Goal: Connect with others: Connect with other users

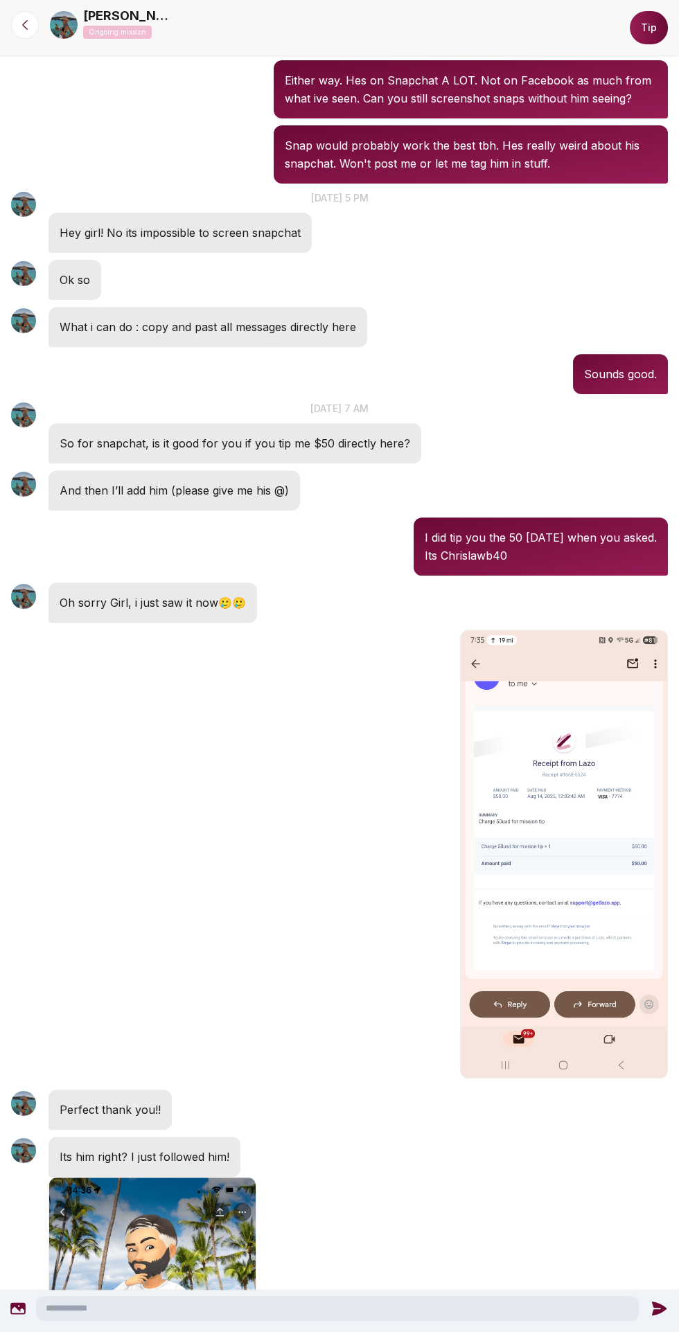
scroll to position [1208, 0]
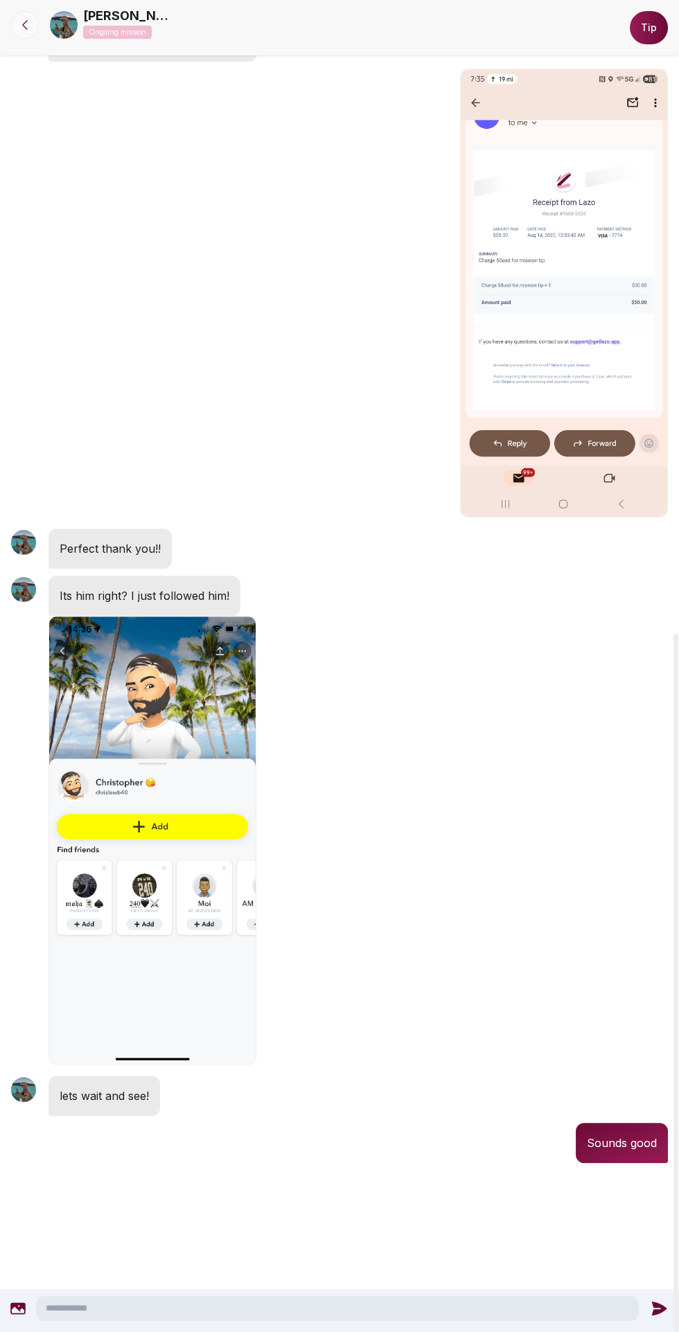
click at [29, 28] on icon at bounding box center [25, 25] width 14 height 14
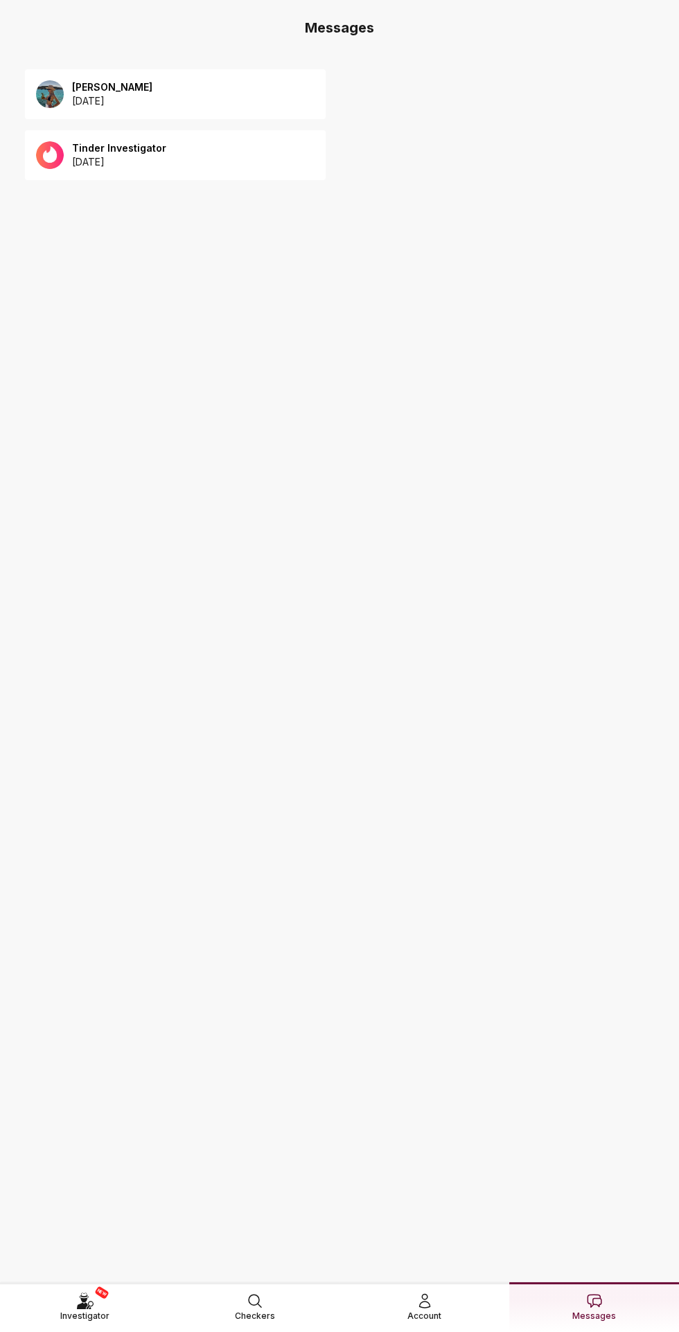
click at [150, 89] on div "Anna 2025 August 12" at bounding box center [175, 94] width 301 height 50
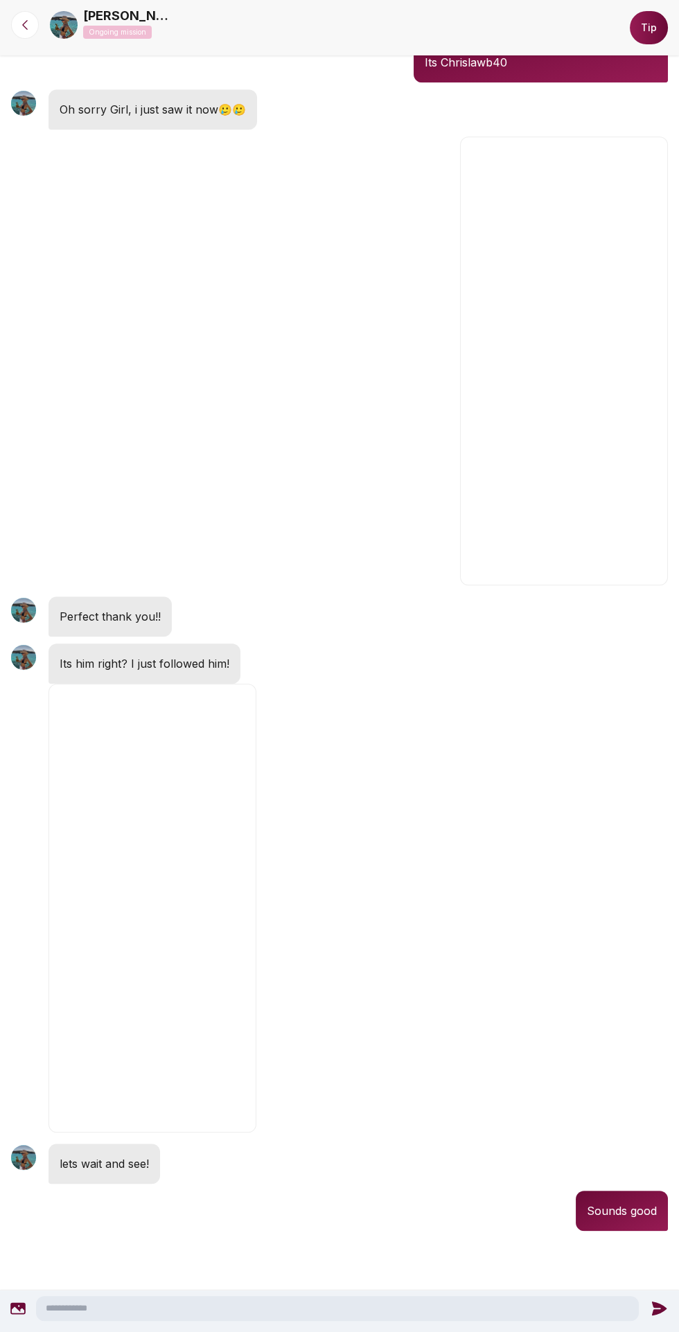
scroll to position [1135, 0]
